Goal: Task Accomplishment & Management: Use online tool/utility

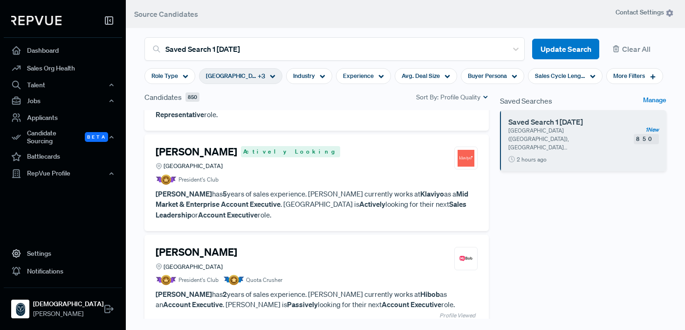
scroll to position [71, 0]
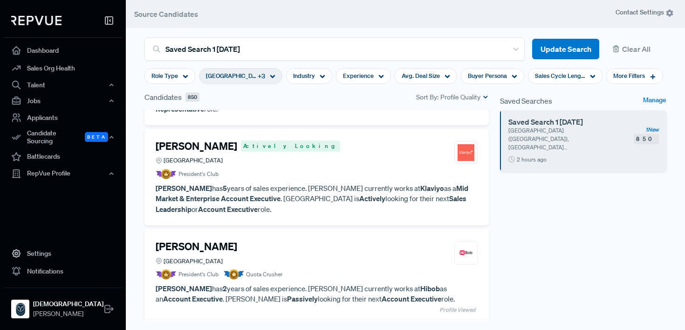
click at [271, 169] on article "President's Club" at bounding box center [317, 174] width 322 height 10
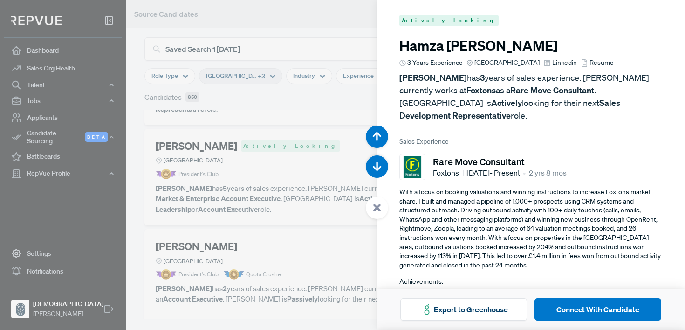
scroll to position [330, 0]
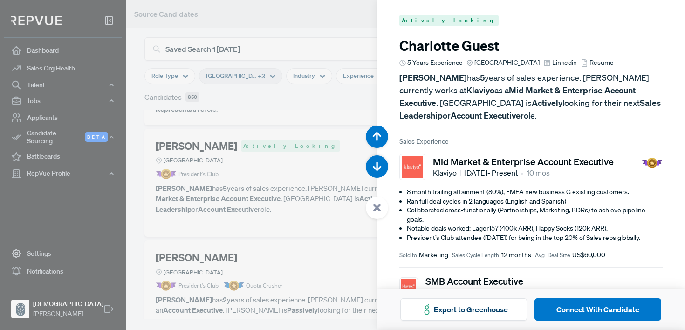
click at [597, 63] on span "Resume" at bounding box center [602, 63] width 24 height 10
click at [567, 61] on span "Linkedin" at bounding box center [565, 63] width 25 height 10
click at [327, 53] on div at bounding box center [342, 165] width 685 height 330
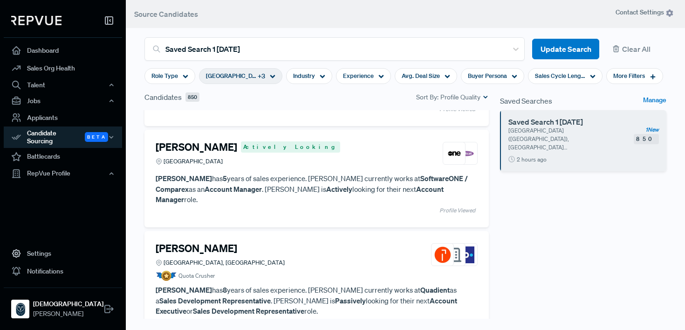
scroll to position [283, 0]
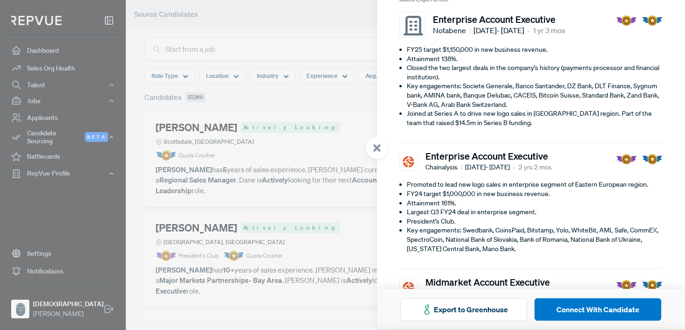
scroll to position [168, 0]
